Goal: Task Accomplishment & Management: Manage account settings

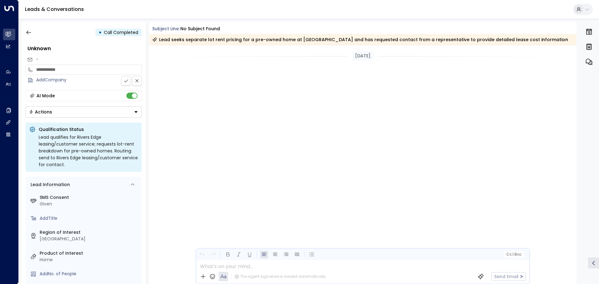
scroll to position [310, 0]
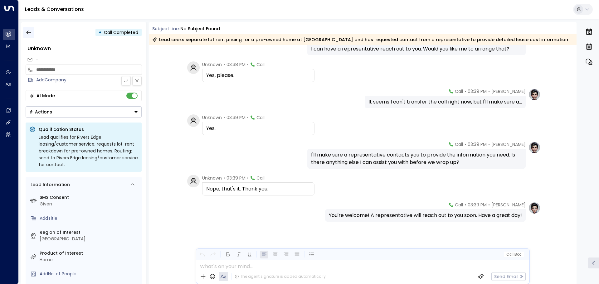
click at [27, 30] on icon "button" at bounding box center [29, 32] width 6 height 6
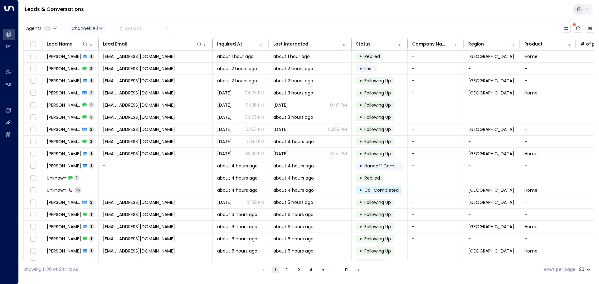
click at [90, 28] on span "Channel: All" at bounding box center [87, 28] width 37 height 9
click at [93, 46] on p "SMS" at bounding box center [85, 44] width 22 height 4
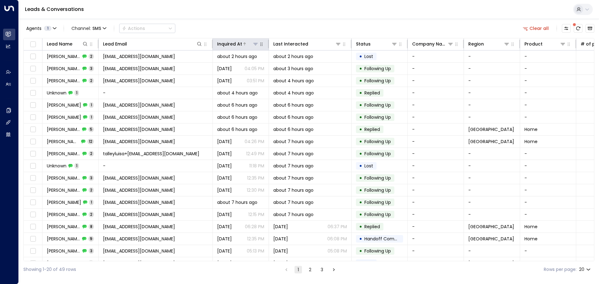
click at [239, 45] on div "Inquired At" at bounding box center [229, 43] width 25 height 7
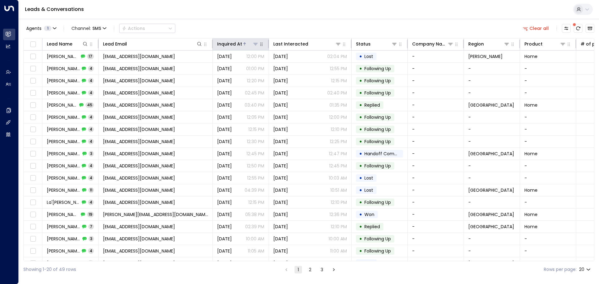
click at [239, 45] on div "Inquired At" at bounding box center [229, 43] width 25 height 7
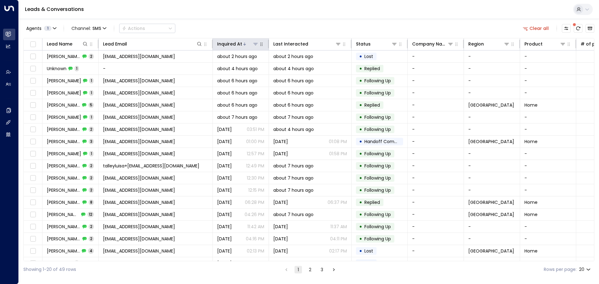
click at [240, 43] on div "Inquired At" at bounding box center [229, 43] width 25 height 7
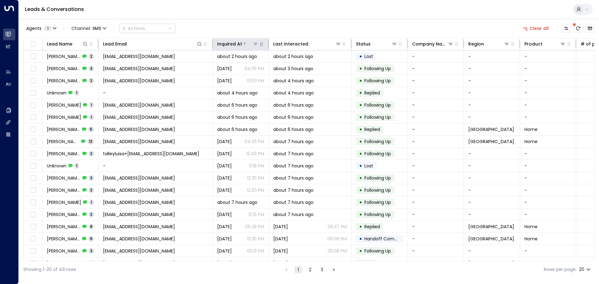
click at [243, 42] on icon at bounding box center [245, 44] width 4 height 4
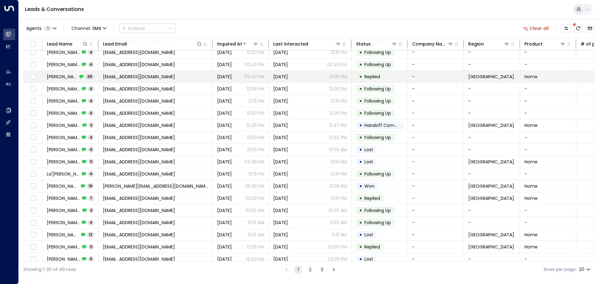
scroll to position [35, 0]
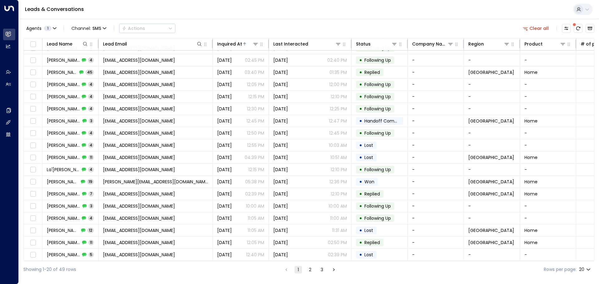
click at [312, 273] on button "2" at bounding box center [309, 269] width 7 height 7
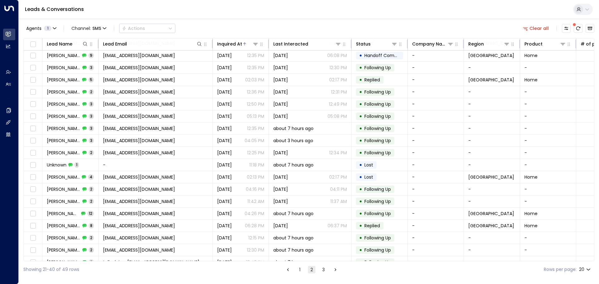
scroll to position [35, 0]
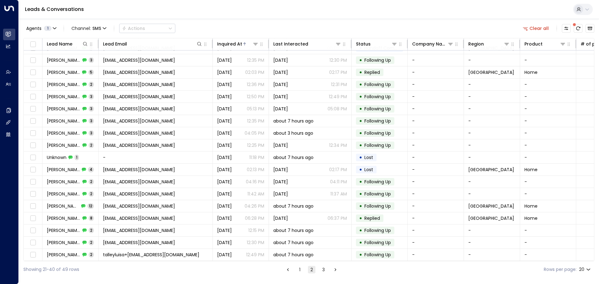
click at [300, 270] on button "1" at bounding box center [299, 269] width 7 height 7
